Goal: Use online tool/utility: Utilize a website feature to perform a specific function

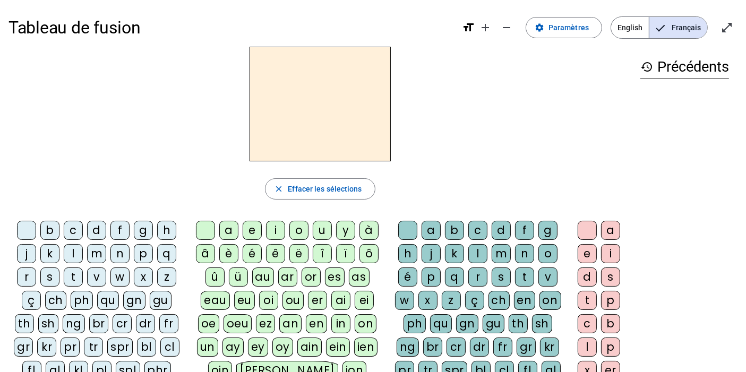
scroll to position [85, 0]
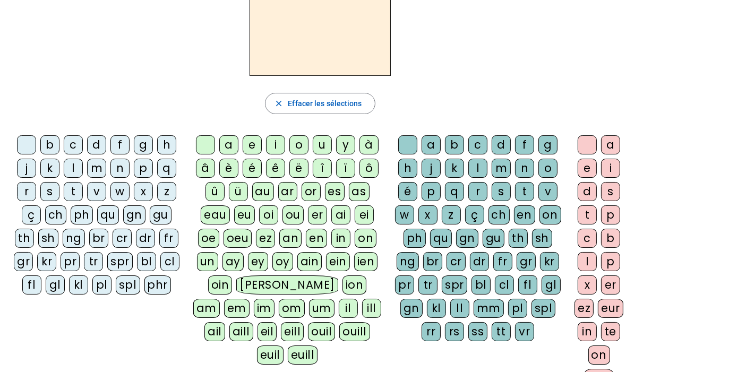
click at [168, 258] on div "cl" at bounding box center [169, 261] width 19 height 19
click at [226, 145] on div "a" at bounding box center [228, 144] width 19 height 19
click at [496, 166] on div "m" at bounding box center [501, 168] width 19 height 19
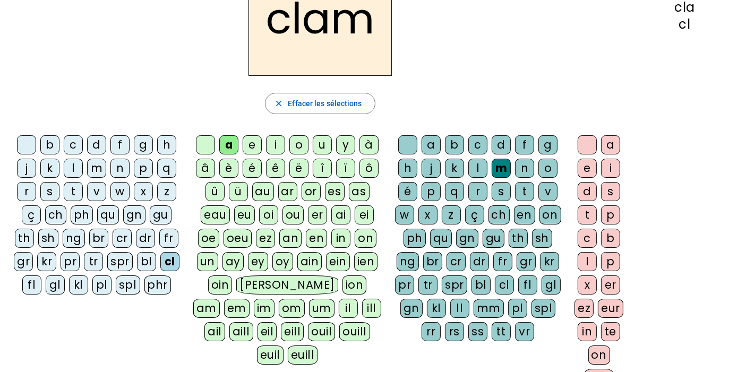
click at [585, 172] on div "e" at bounding box center [587, 168] width 19 height 19
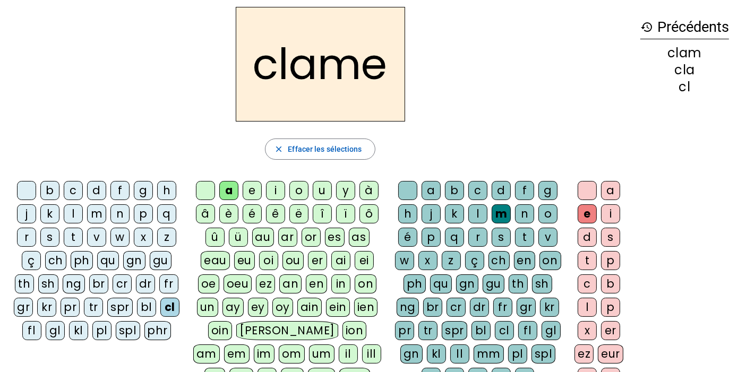
scroll to position [39, 0]
click at [74, 215] on div "l" at bounding box center [73, 214] width 19 height 19
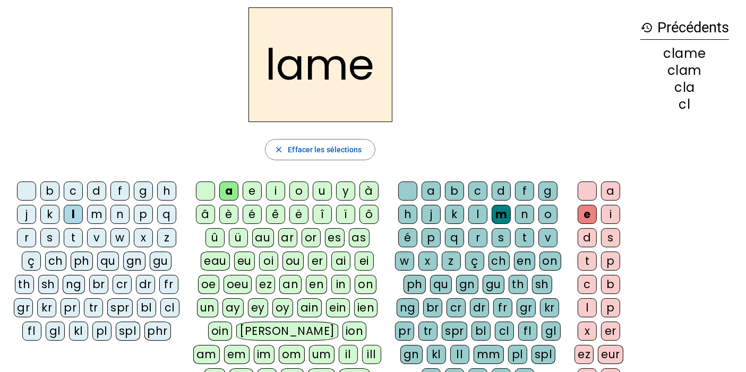
click at [100, 196] on div "d" at bounding box center [96, 191] width 19 height 19
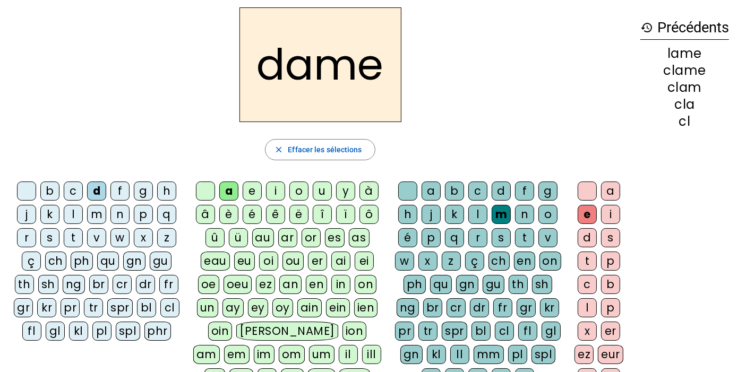
click at [72, 191] on div "c" at bounding box center [73, 191] width 19 height 19
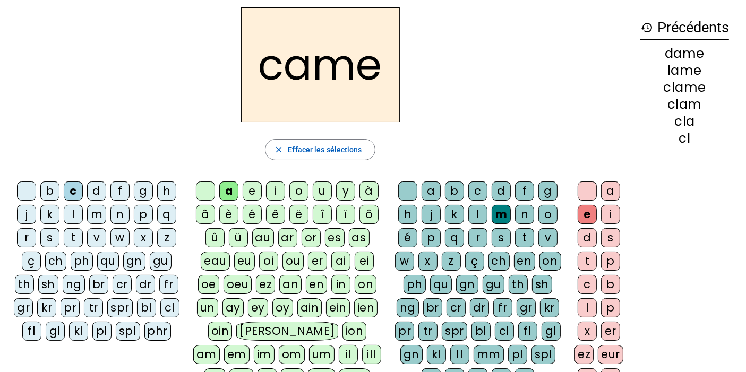
click at [524, 207] on div "n" at bounding box center [524, 214] width 19 height 19
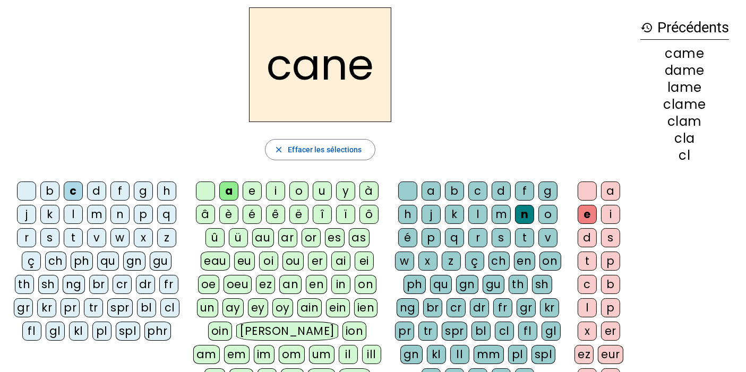
click at [544, 195] on div "g" at bounding box center [547, 191] width 19 height 19
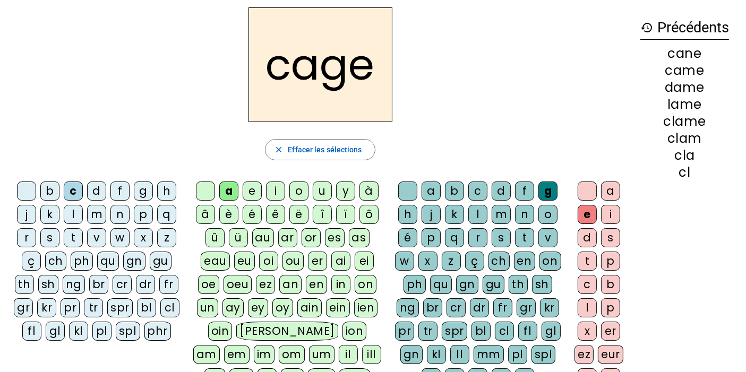
click at [147, 209] on div "p" at bounding box center [143, 214] width 19 height 19
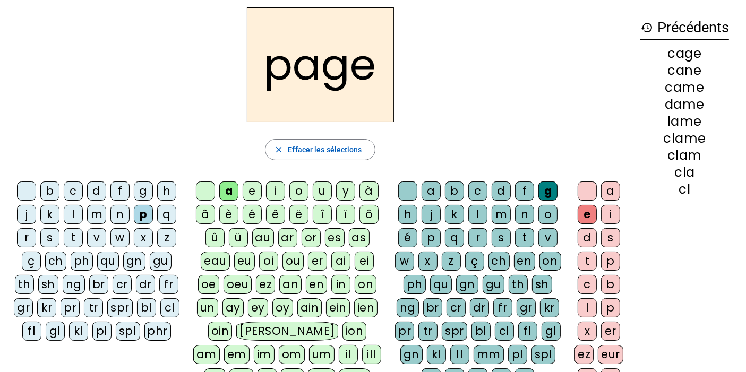
click at [48, 236] on div "s" at bounding box center [49, 237] width 19 height 19
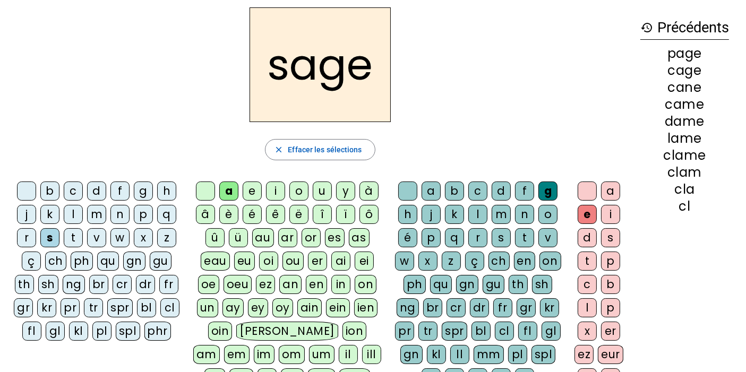
click at [94, 210] on div "m" at bounding box center [96, 214] width 19 height 19
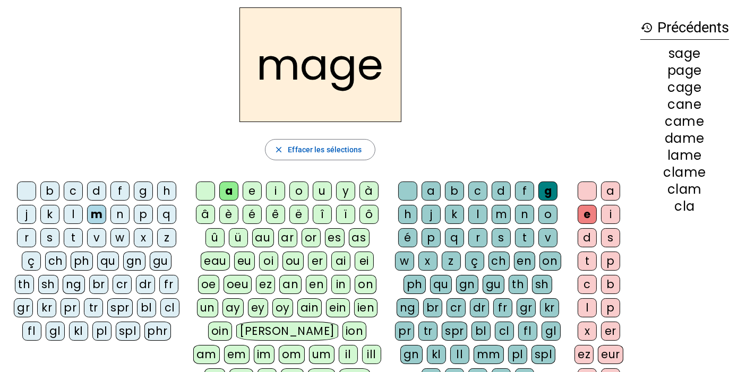
click at [329, 190] on div "u" at bounding box center [322, 191] width 19 height 19
click at [76, 213] on div "l" at bounding box center [73, 214] width 19 height 19
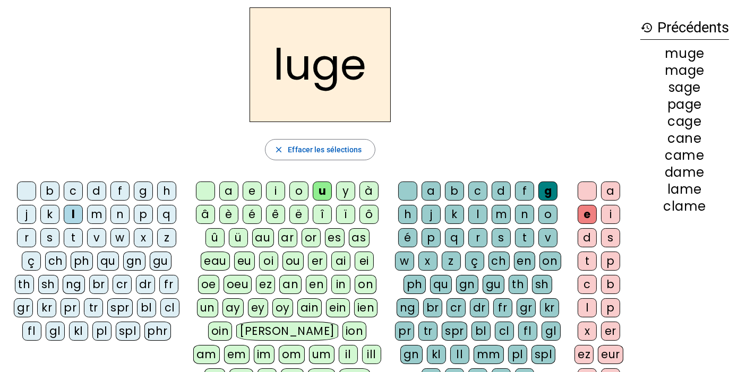
click at [523, 213] on div "n" at bounding box center [524, 214] width 19 height 19
